Goal: Book appointment/travel/reservation

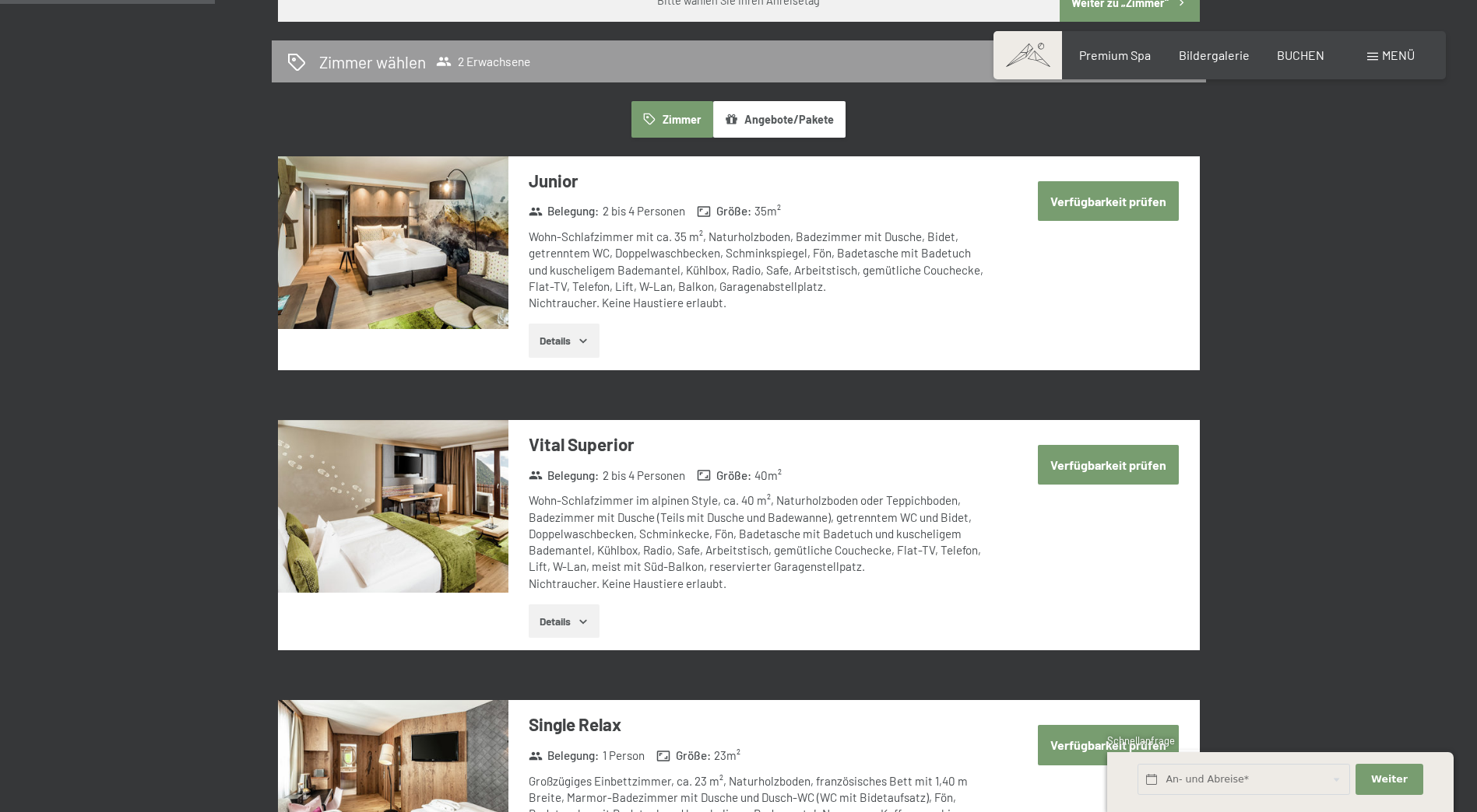
scroll to position [342, 0]
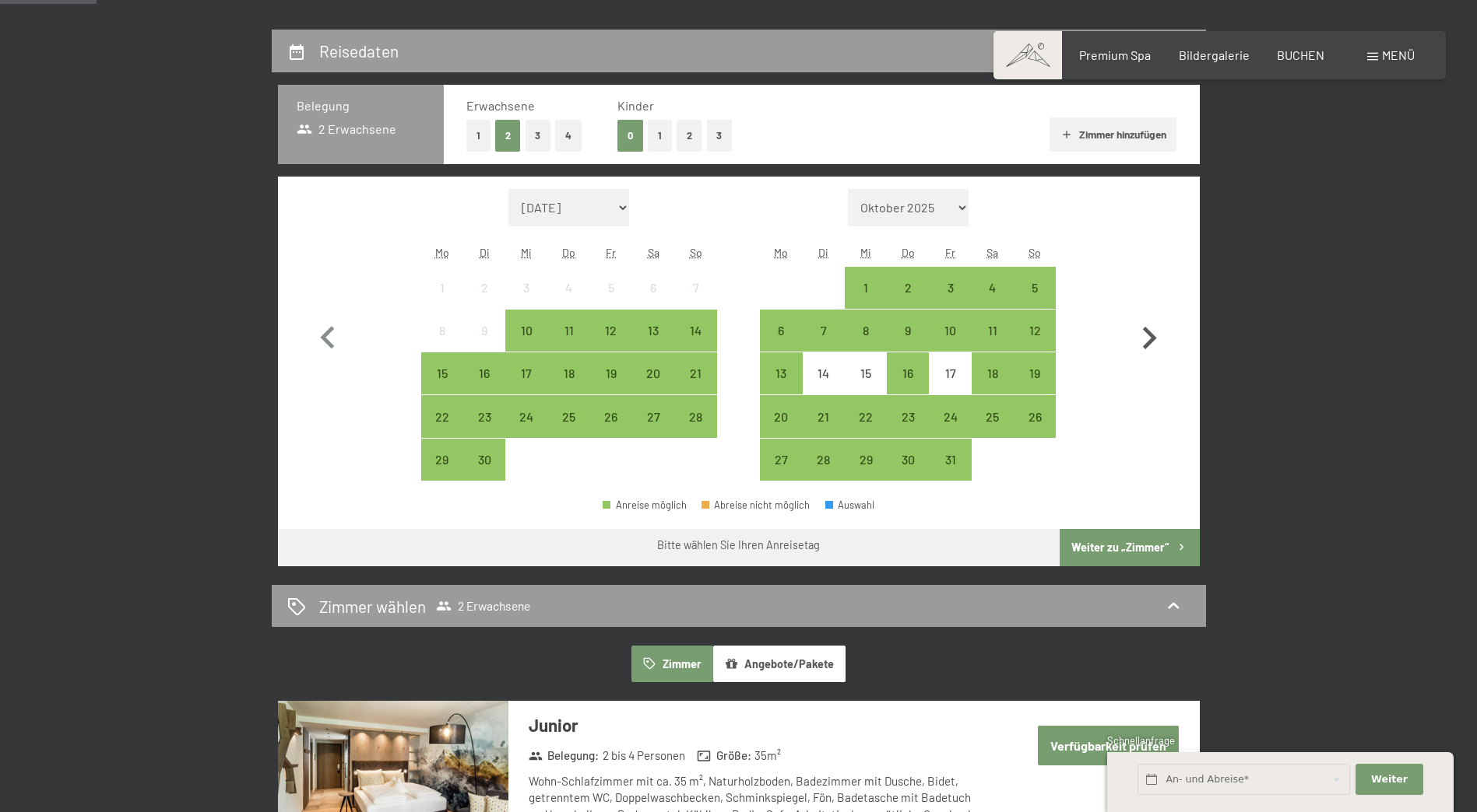
click at [1160, 335] on icon "button" at bounding box center [1148, 338] width 45 height 45
select select "[DATE]"
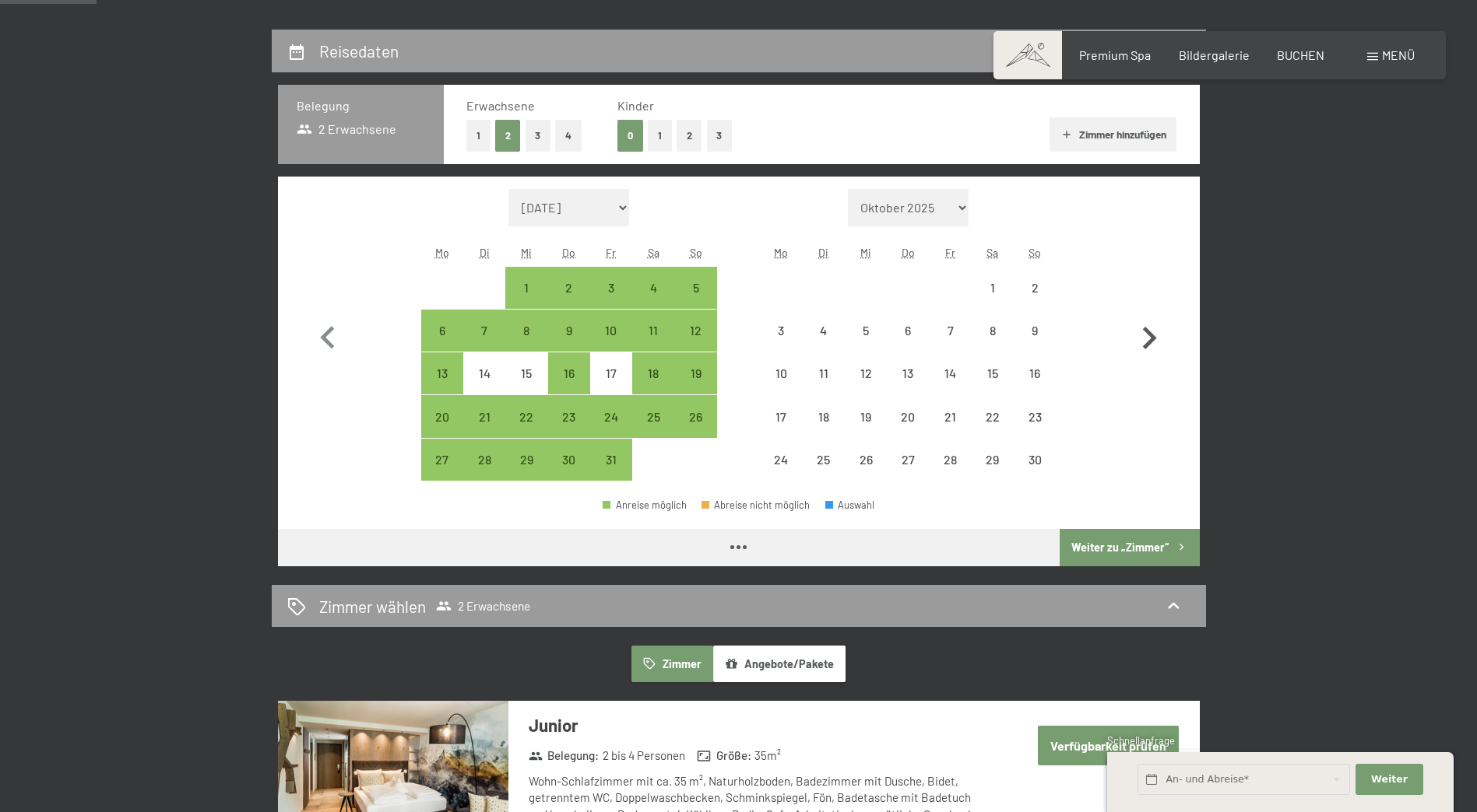
click at [1160, 335] on icon "button" at bounding box center [1148, 338] width 45 height 45
select select "[DATE]"
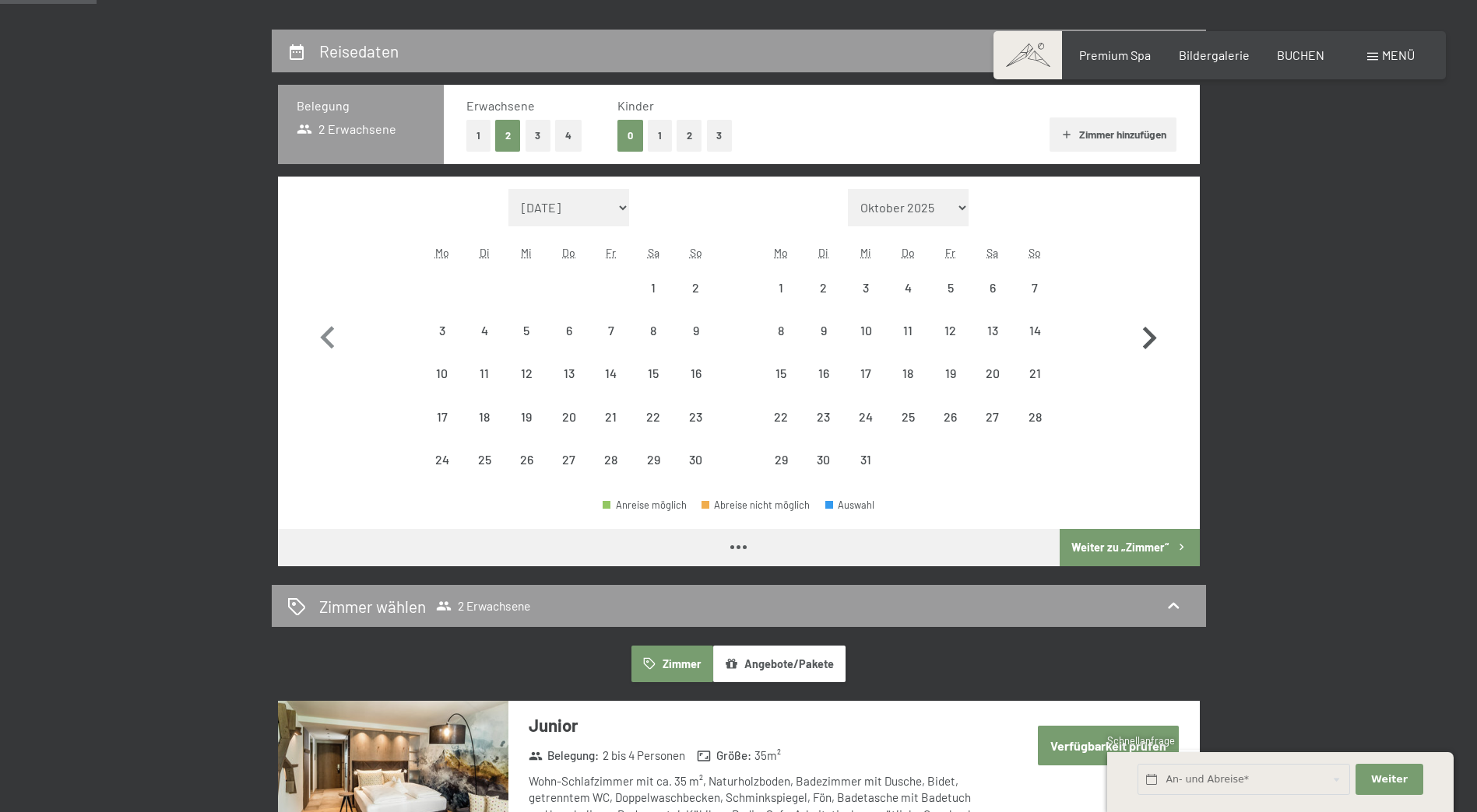
click at [1160, 335] on icon "button" at bounding box center [1148, 338] width 45 height 45
select select "[DATE]"
click at [1160, 335] on icon "button" at bounding box center [1148, 338] width 45 height 45
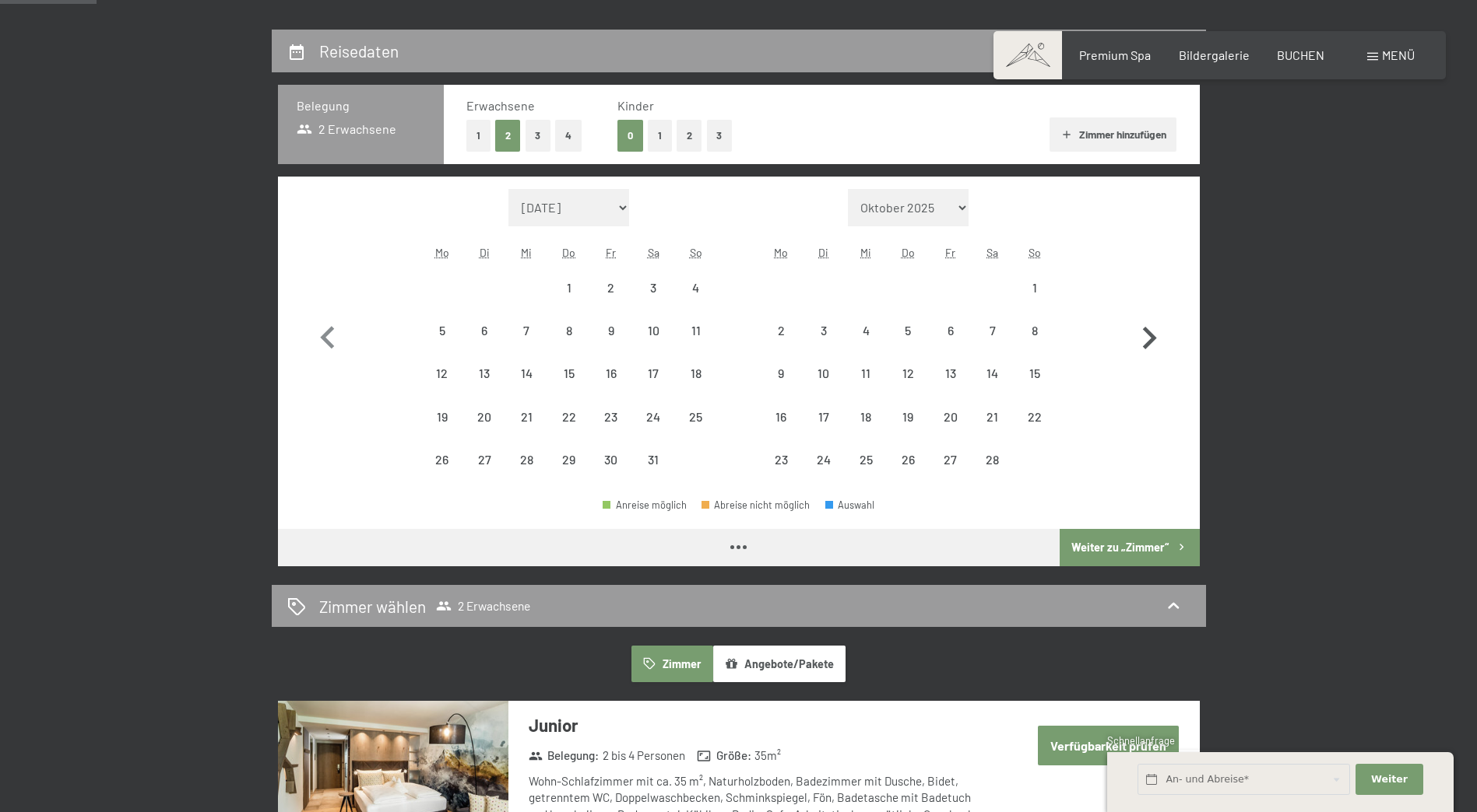
click at [1160, 335] on button "button" at bounding box center [1148, 335] width 45 height 292
select select "[DATE]"
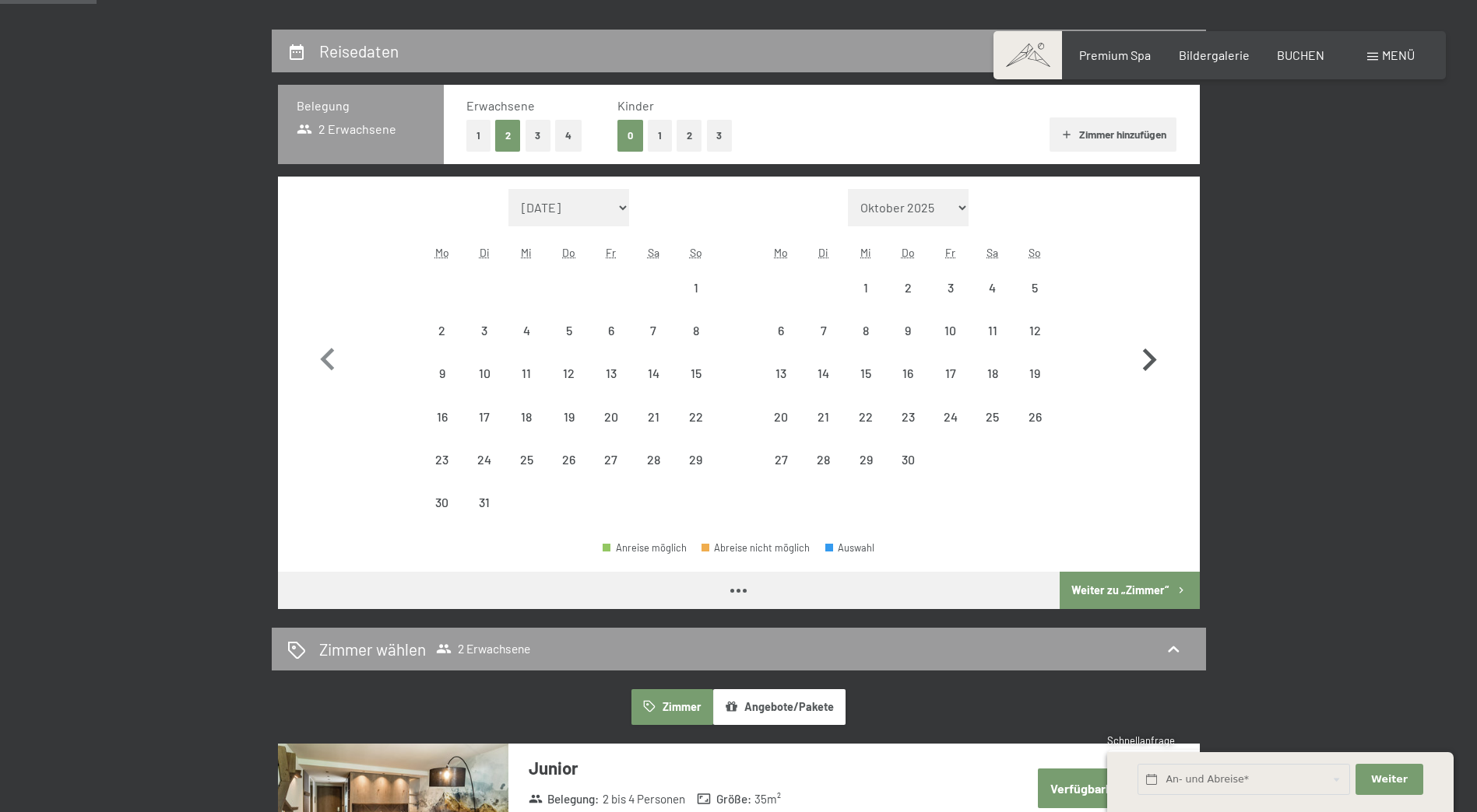
click at [1160, 335] on button "button" at bounding box center [1148, 357] width 45 height 335
select select "[DATE]"
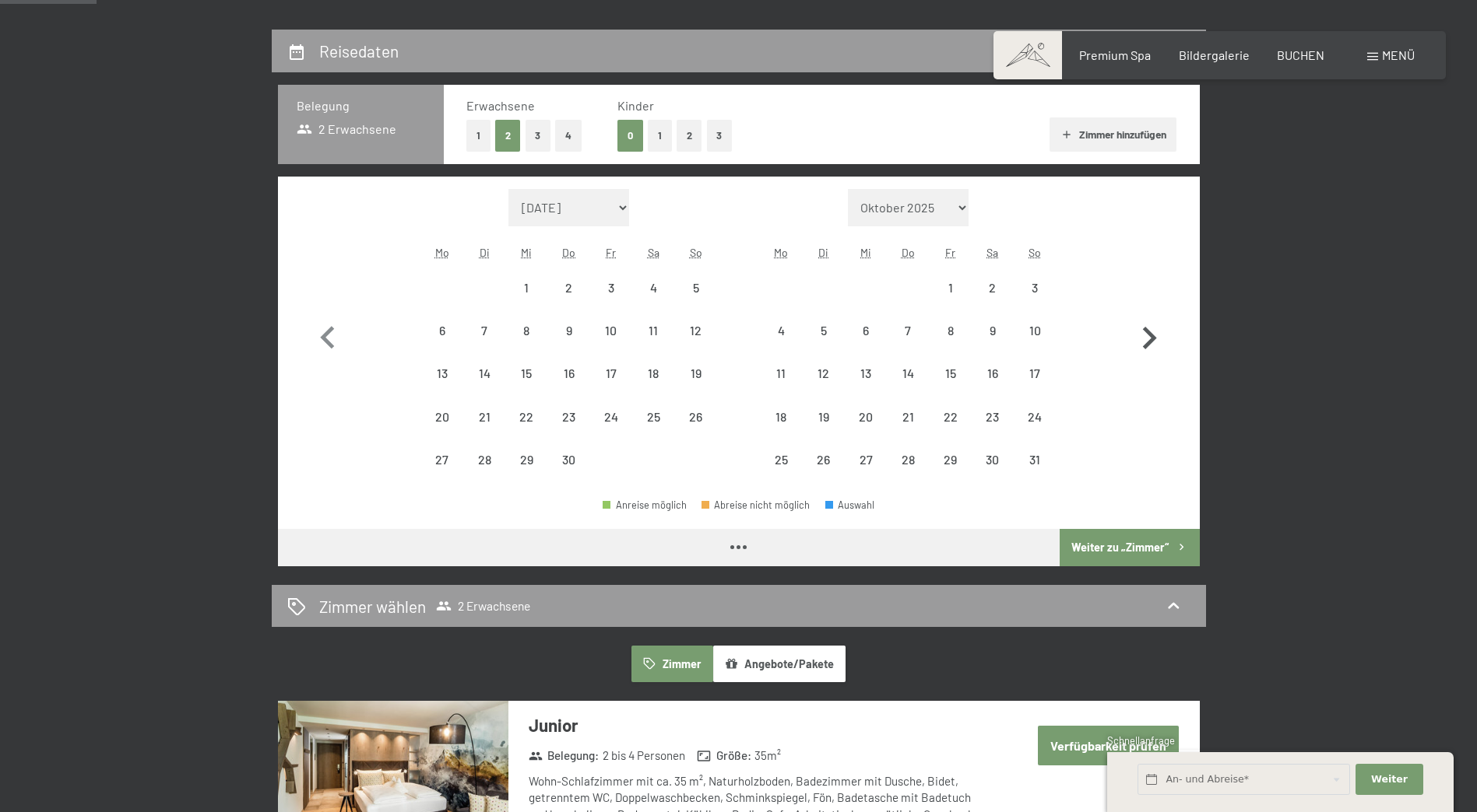
click at [1160, 335] on icon "button" at bounding box center [1148, 338] width 45 height 45
select select "[DATE]"
click at [1160, 335] on icon "button" at bounding box center [1148, 338] width 45 height 45
select select "[DATE]"
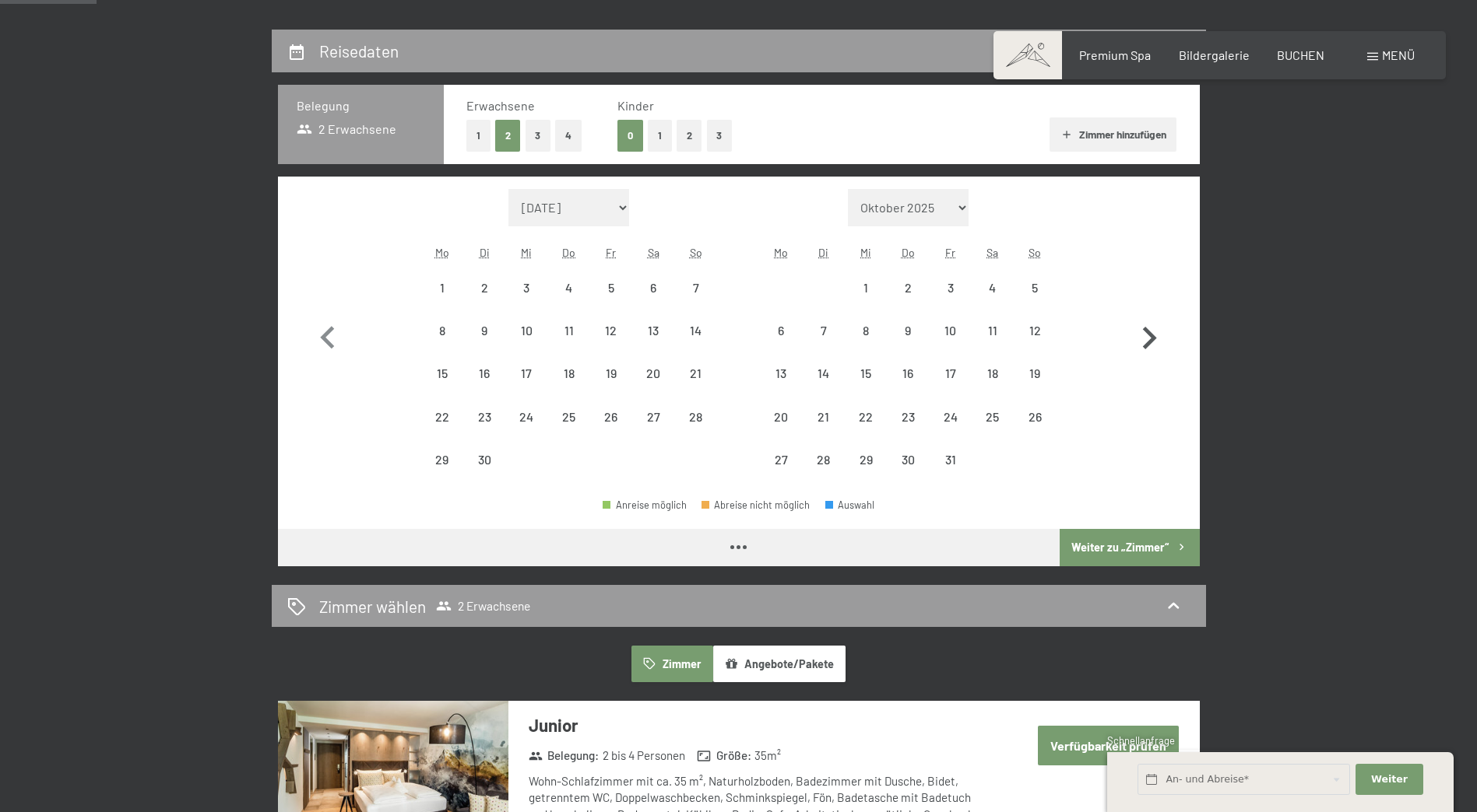
select select "[DATE]"
click at [1160, 335] on icon "button" at bounding box center [1148, 338] width 45 height 45
select select "[DATE]"
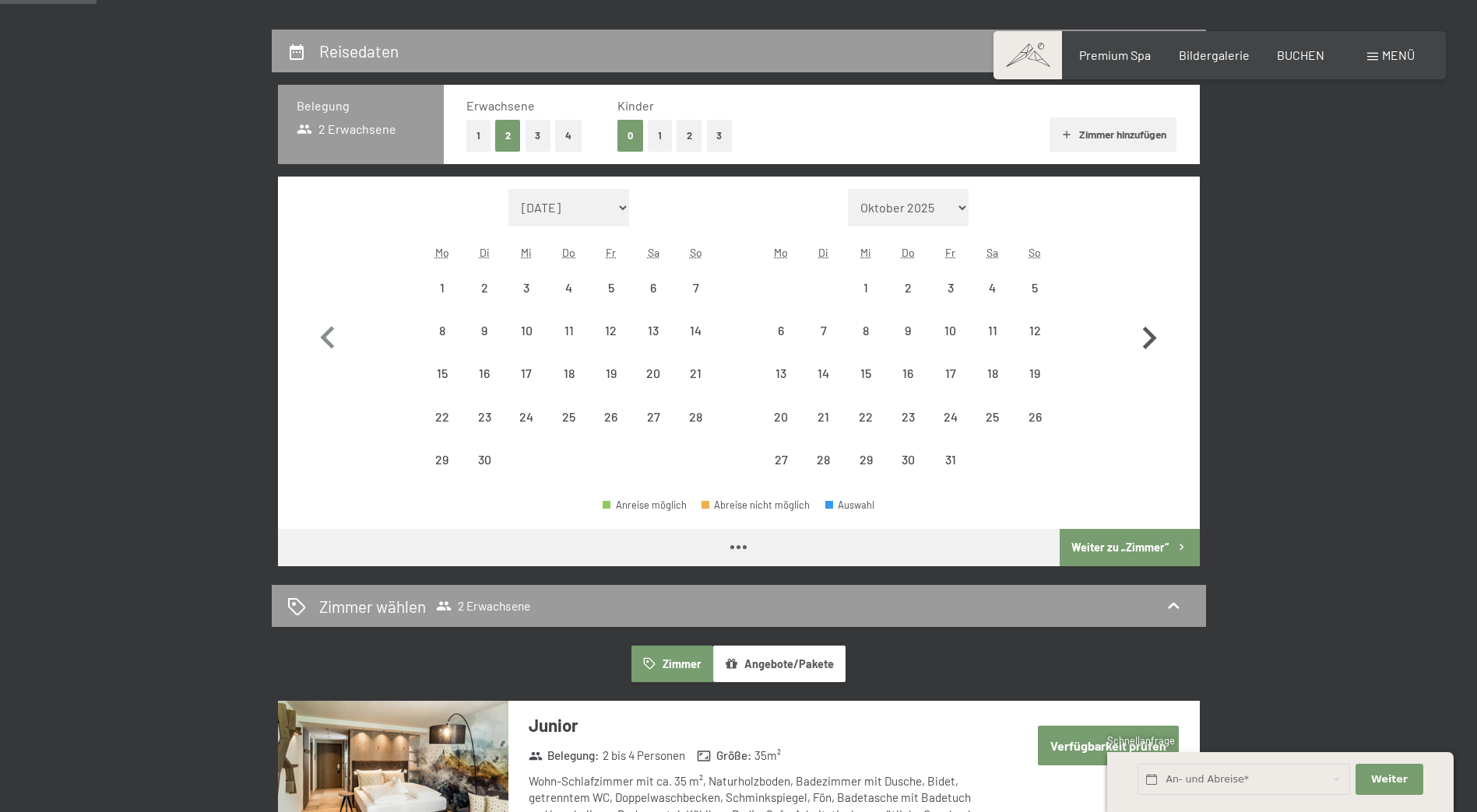
select select "[DATE]"
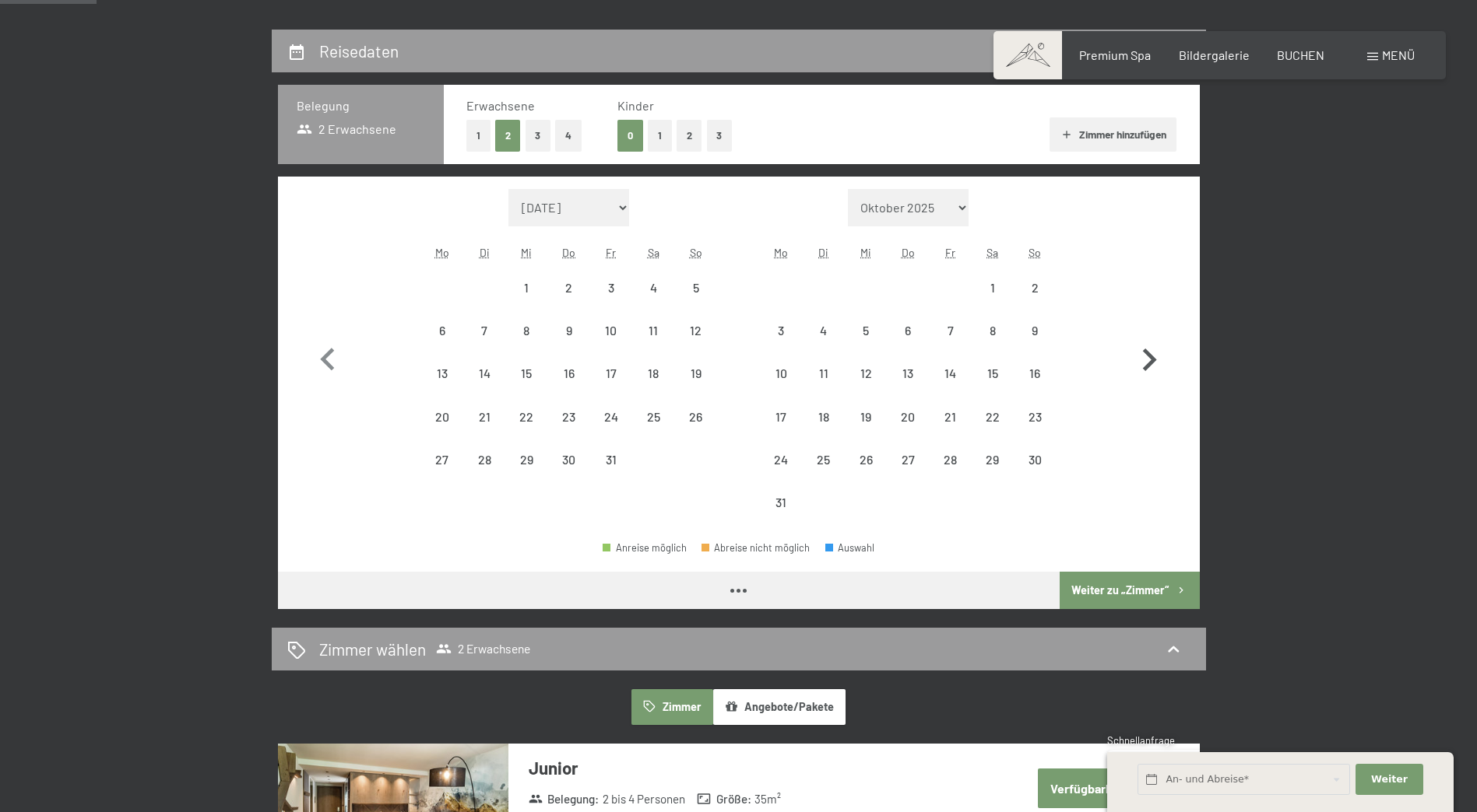
click at [1160, 335] on button "button" at bounding box center [1148, 357] width 45 height 335
select select "[DATE]"
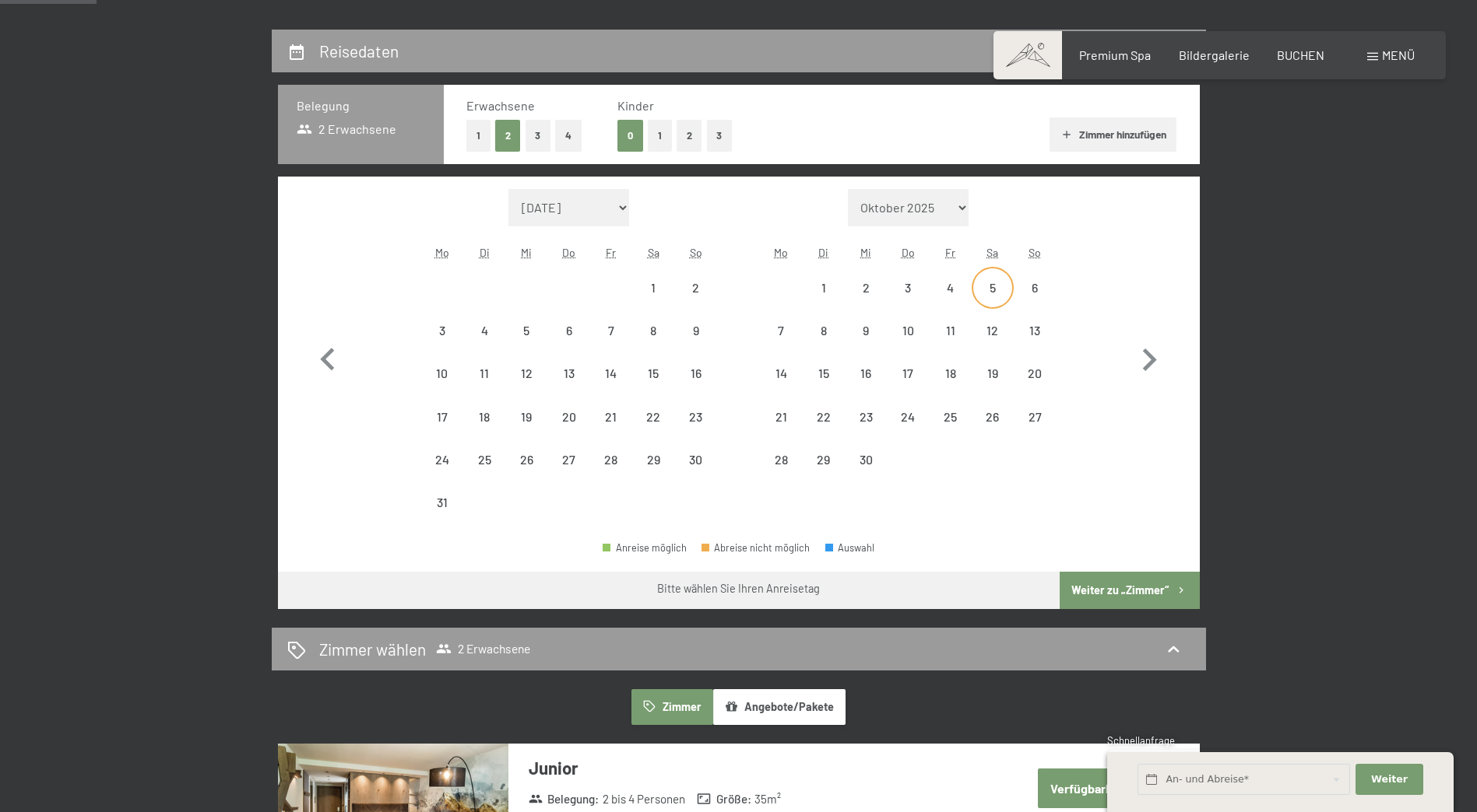
click at [999, 285] on div "5" at bounding box center [992, 301] width 39 height 39
select select "[DATE]"
click at [1004, 327] on div "12" at bounding box center [992, 344] width 39 height 39
select select "[DATE]"
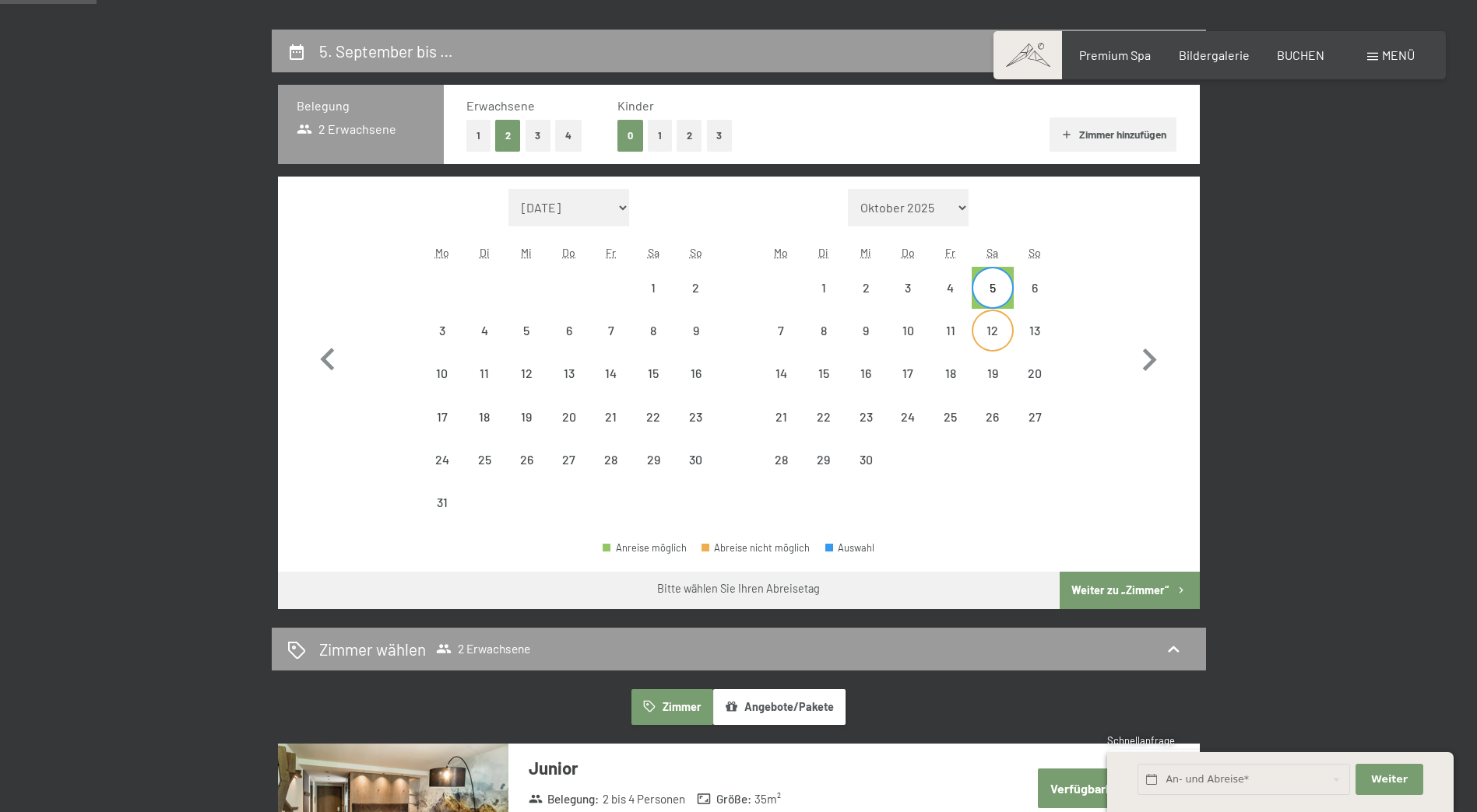
select select "[DATE]"
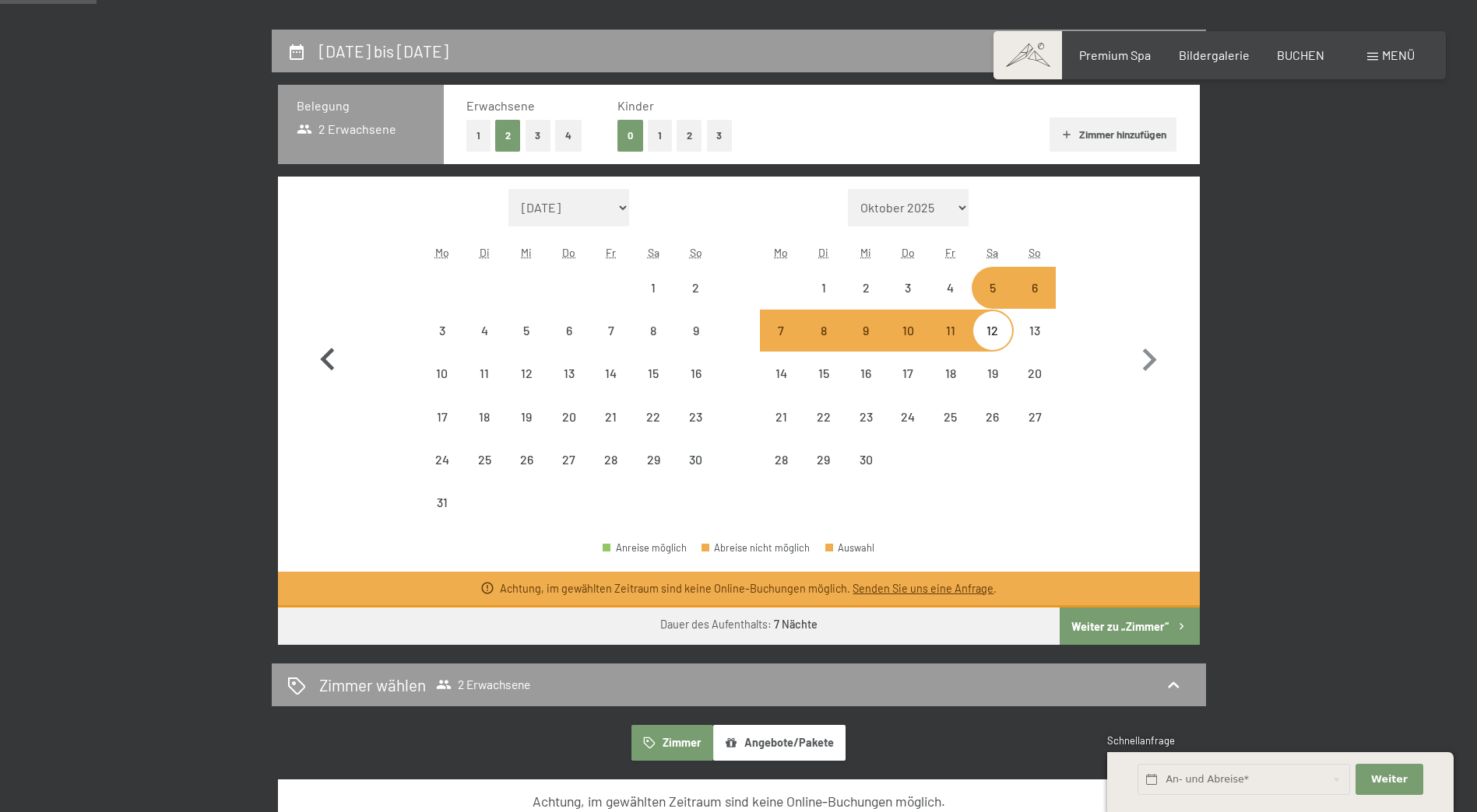
click at [325, 345] on icon "button" at bounding box center [328, 360] width 45 height 45
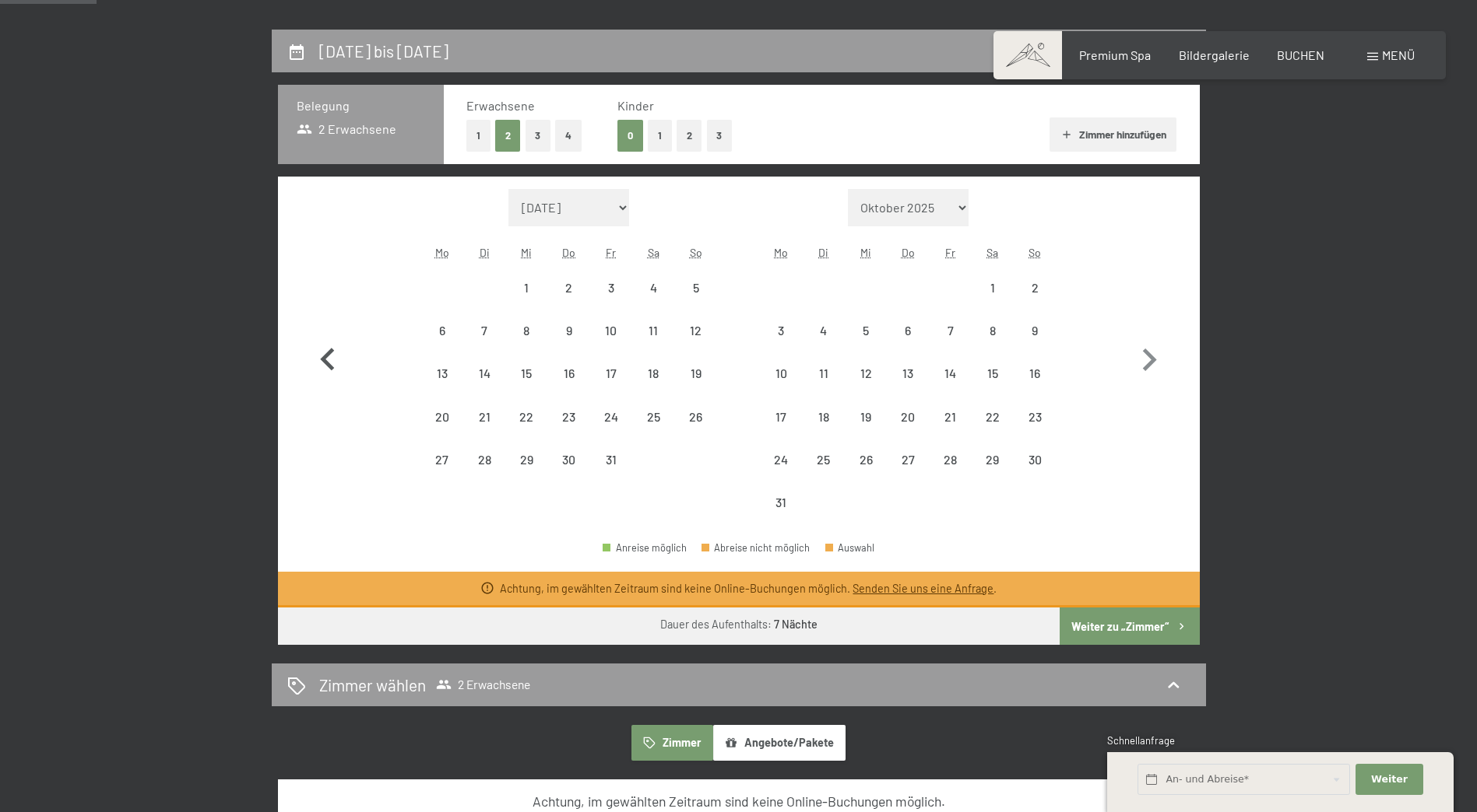
click at [325, 345] on icon "button" at bounding box center [328, 360] width 45 height 45
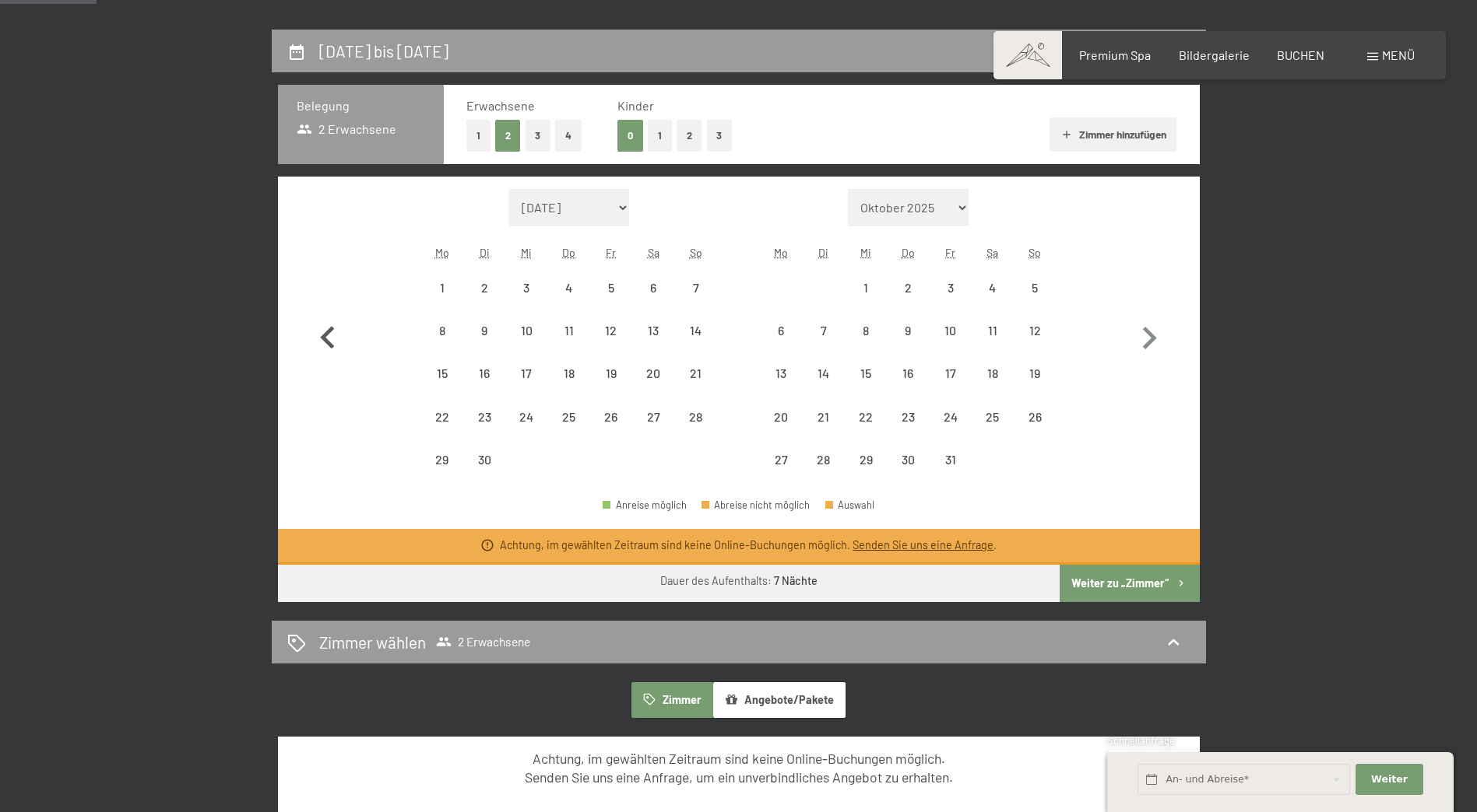
click at [325, 345] on icon "button" at bounding box center [328, 338] width 45 height 45
select select "[DATE]"
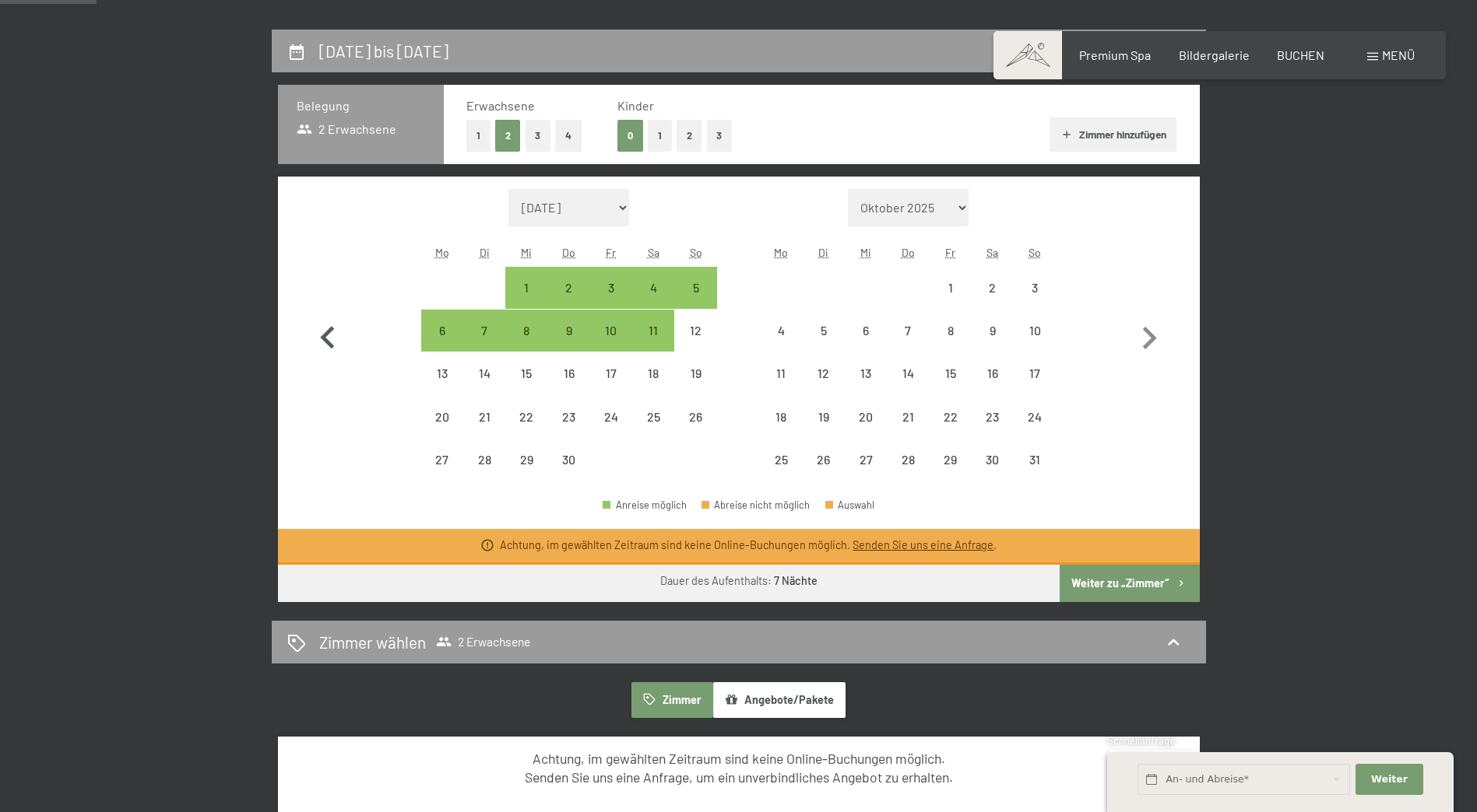
click at [325, 345] on icon "button" at bounding box center [328, 338] width 45 height 45
select select "[DATE]"
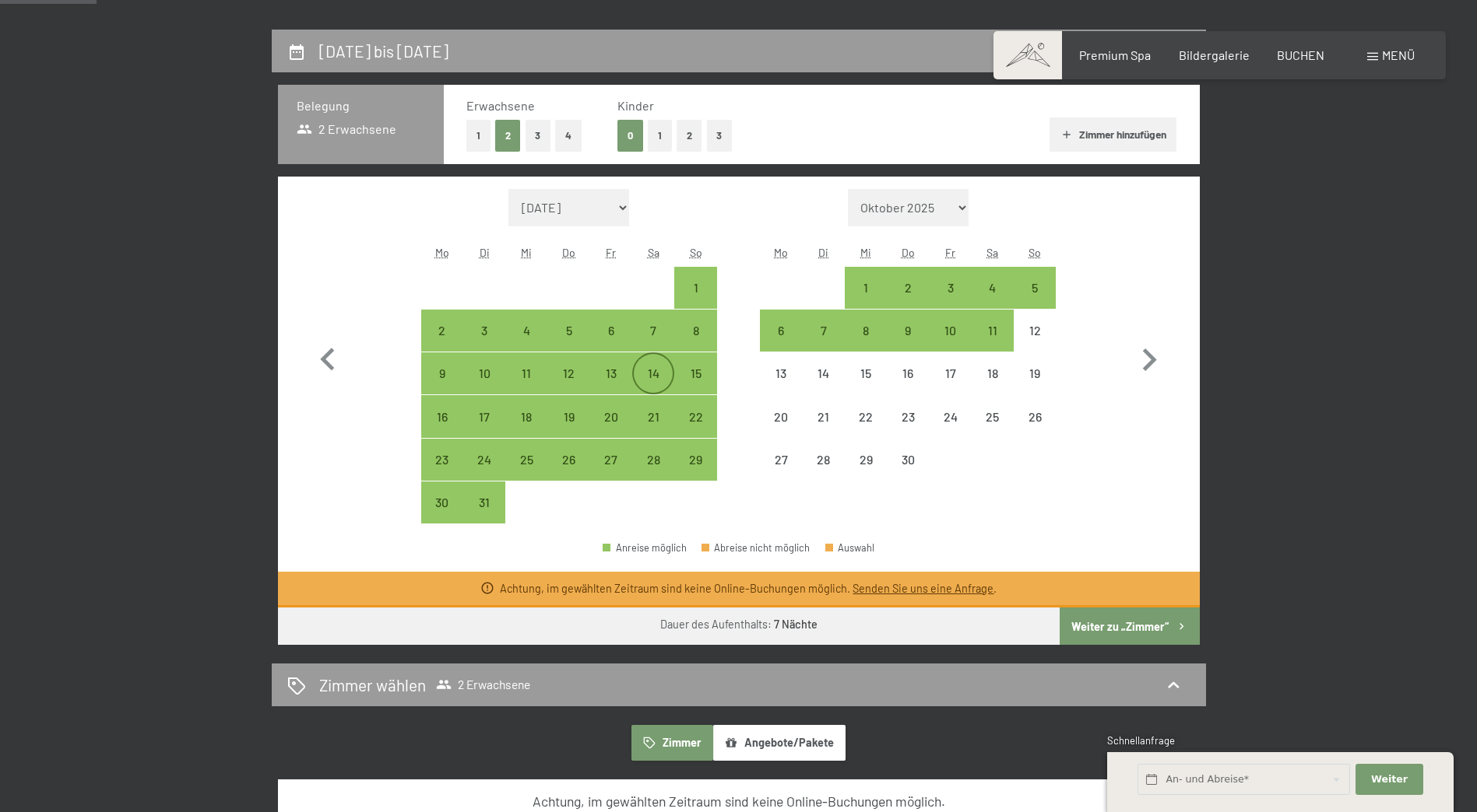
click at [647, 372] on div "14" at bounding box center [654, 387] width 39 height 39
select select "[DATE]"
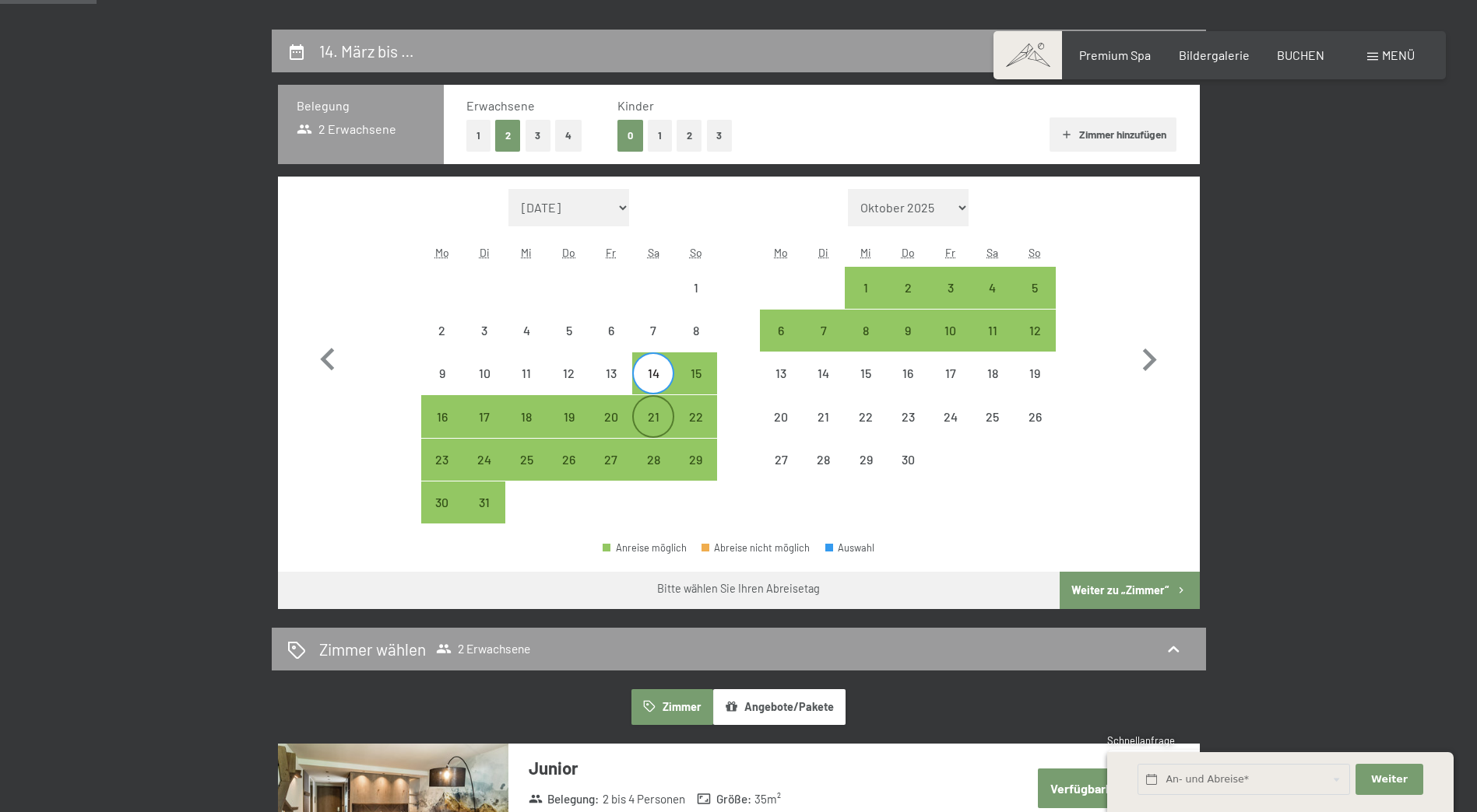
click at [658, 427] on div "21" at bounding box center [654, 430] width 39 height 39
select select "[DATE]"
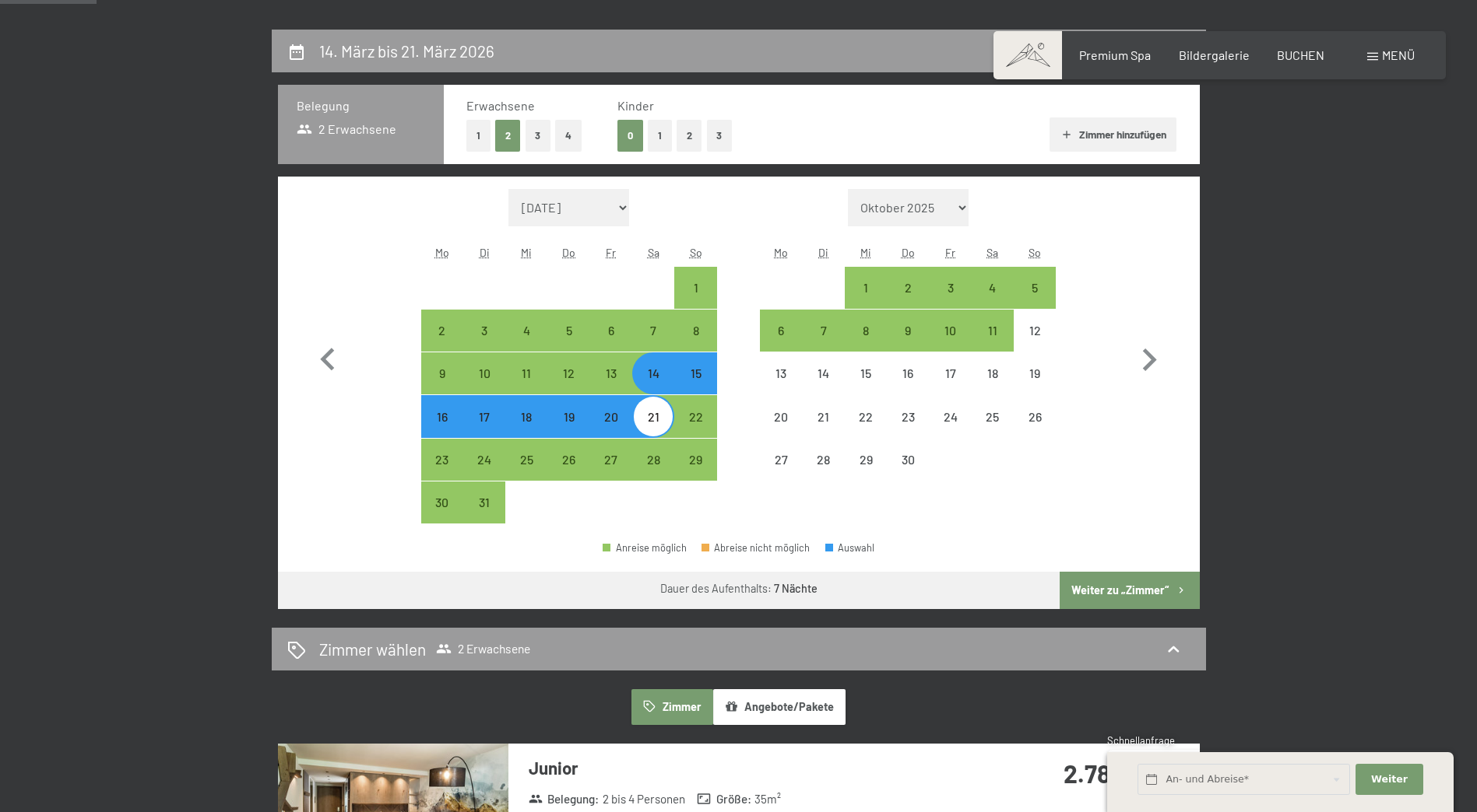
click at [1132, 609] on button "Weiter zu „Zimmer“" at bounding box center [1129, 591] width 139 height 37
select select "[DATE]"
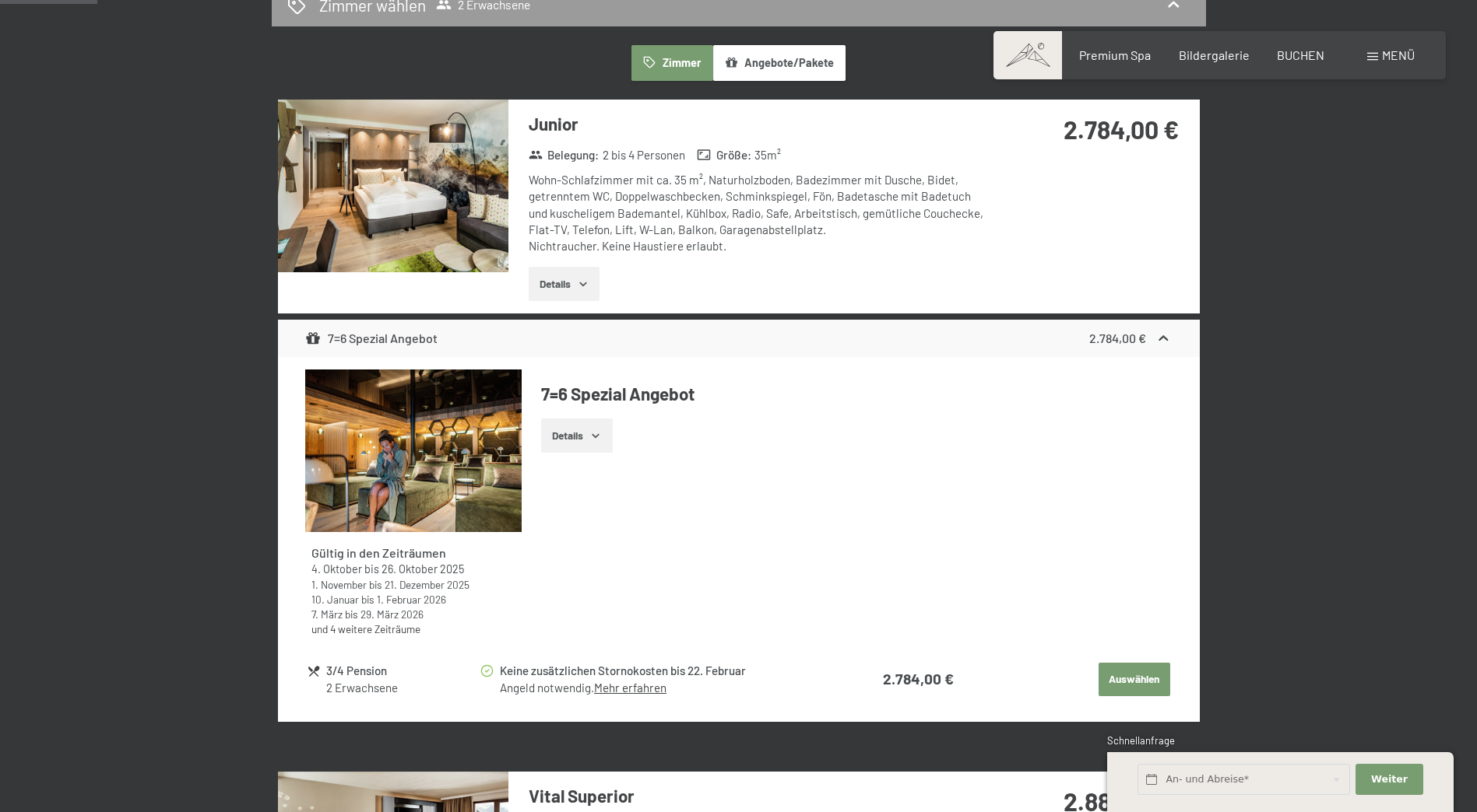
scroll to position [0, 0]
